Goal: Find specific page/section: Find specific page/section

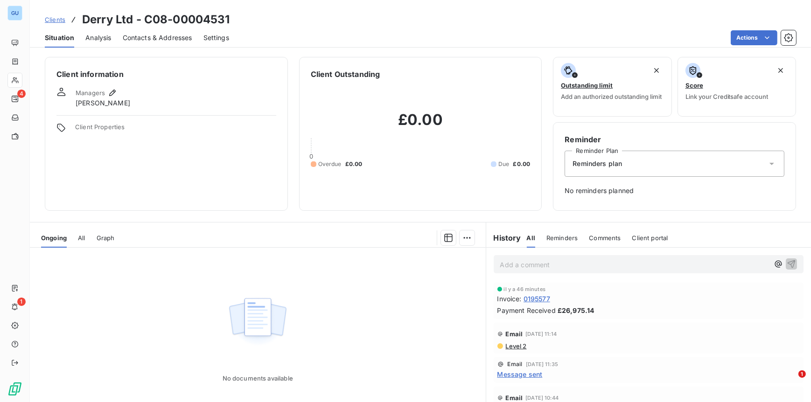
click at [54, 20] on span "Clients" at bounding box center [55, 19] width 21 height 7
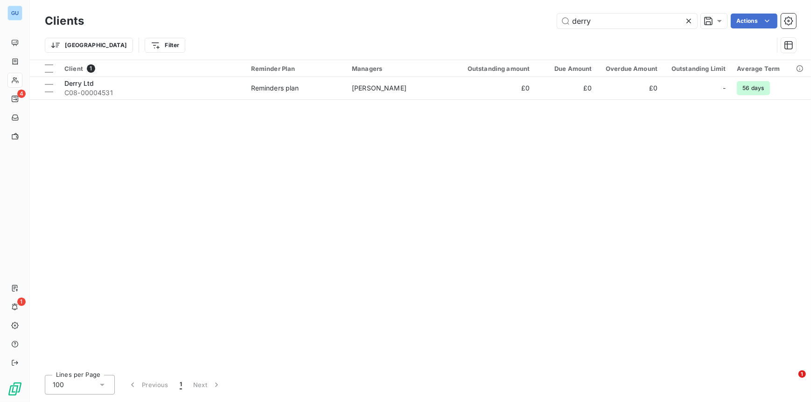
drag, startPoint x: 611, startPoint y: 21, endPoint x: 532, endPoint y: 21, distance: 79.3
click at [532, 21] on div "derry Actions" at bounding box center [445, 21] width 701 height 15
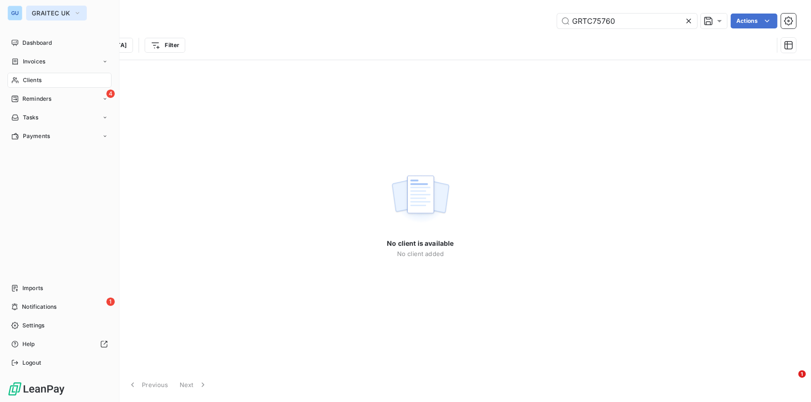
type input "GRTC75760"
click at [43, 13] on span "GRAITEC UK" at bounding box center [51, 12] width 38 height 7
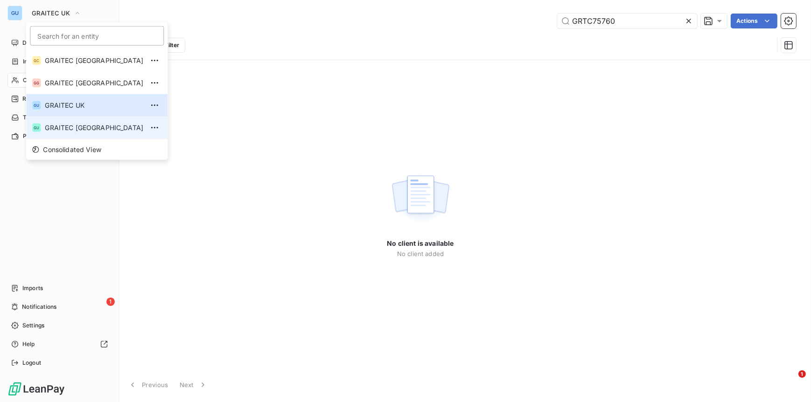
click at [78, 128] on span "GRAITEC [GEOGRAPHIC_DATA]" at bounding box center [94, 127] width 98 height 9
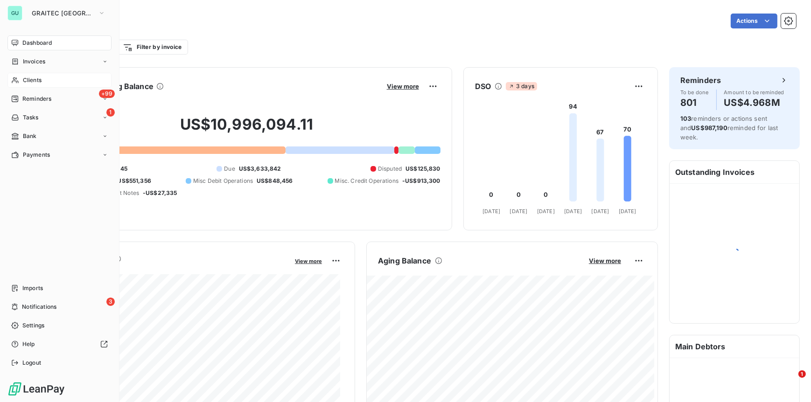
drag, startPoint x: 39, startPoint y: 82, endPoint x: 46, endPoint y: 82, distance: 7.0
click at [40, 82] on span "Clients" at bounding box center [32, 80] width 19 height 8
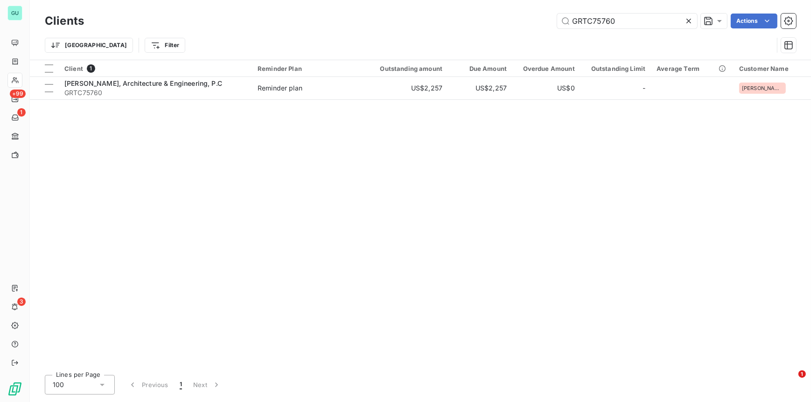
drag, startPoint x: 624, startPoint y: 26, endPoint x: 533, endPoint y: 23, distance: 91.1
click at [533, 23] on div "GRTC75760 Actions" at bounding box center [445, 21] width 701 height 15
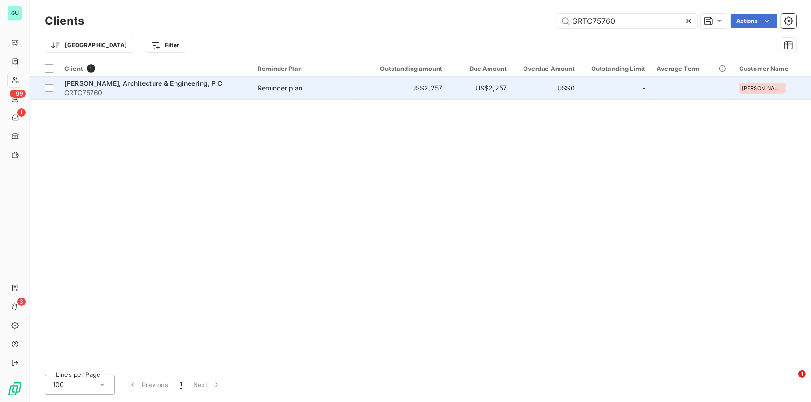
click at [127, 82] on span "[PERSON_NAME], Architecture & Engineering, P.C" at bounding box center [143, 83] width 158 height 8
